Goal: Find specific page/section: Find specific page/section

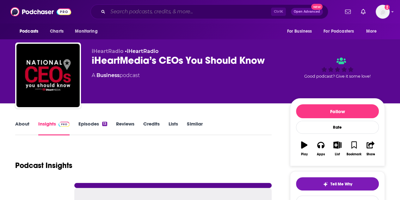
drag, startPoint x: 0, startPoint y: 0, endPoint x: 144, endPoint y: 11, distance: 144.7
click at [144, 11] on input "Search podcasts, credits, & more..." at bounding box center [189, 12] width 163 height 10
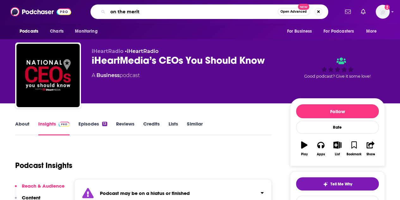
type input "on the merits"
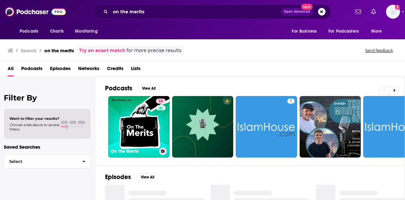
click at [131, 124] on link "58 On The Merits" at bounding box center [138, 126] width 61 height 61
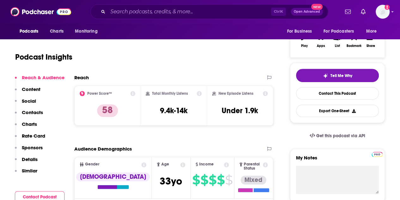
scroll to position [104, 0]
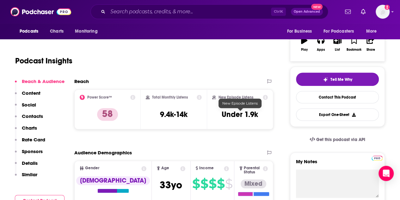
click at [248, 113] on h3 "Under 1.9k" at bounding box center [240, 113] width 36 height 9
